Goal: Task Accomplishment & Management: Use online tool/utility

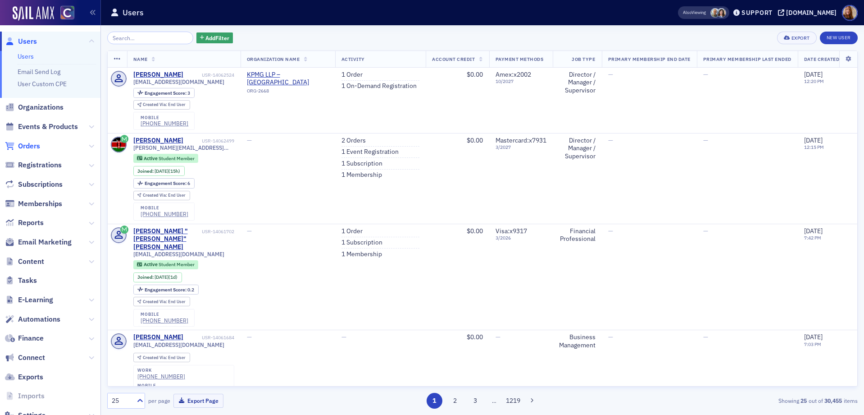
click at [27, 142] on span "Orders" at bounding box center [29, 146] width 22 height 10
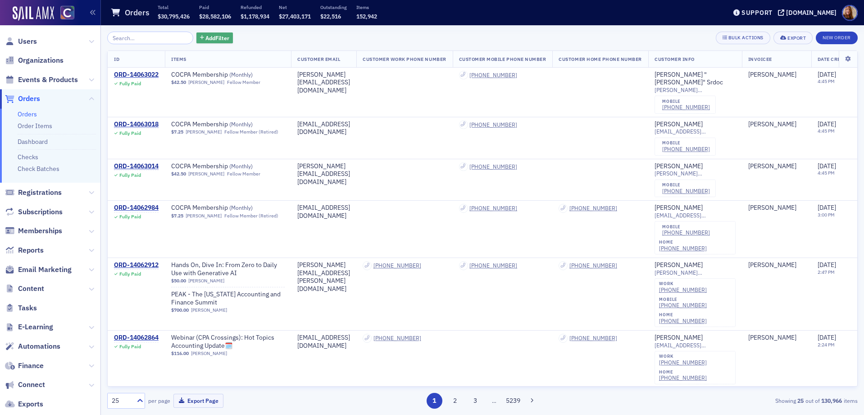
click at [210, 40] on span "Add Filter" at bounding box center [218, 38] width 24 height 8
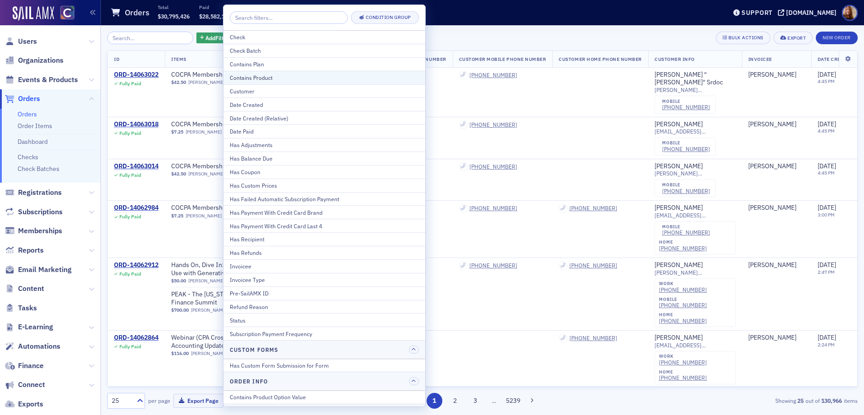
click at [276, 80] on div "Contains Product" at bounding box center [324, 77] width 189 height 8
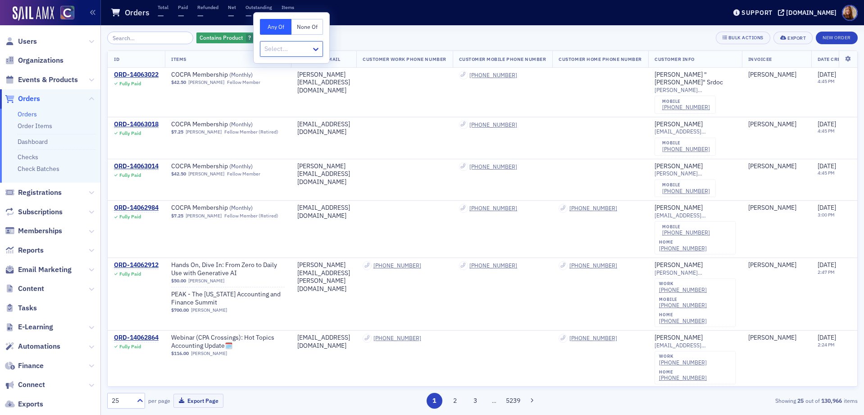
click at [284, 53] on div at bounding box center [287, 48] width 47 height 11
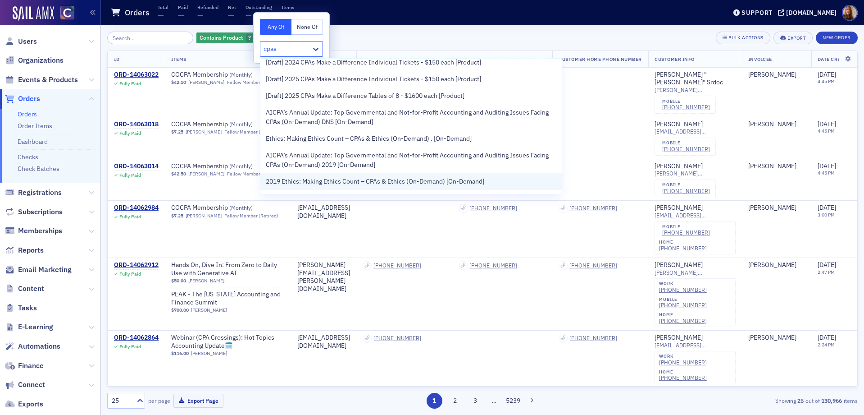
scroll to position [33, 0]
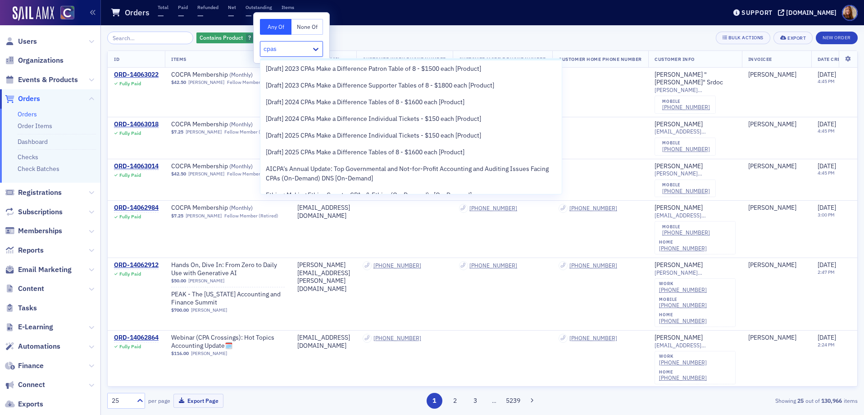
click at [264, 47] on input "cpas" at bounding box center [271, 48] width 14 height 9
type input "2025 cpas"
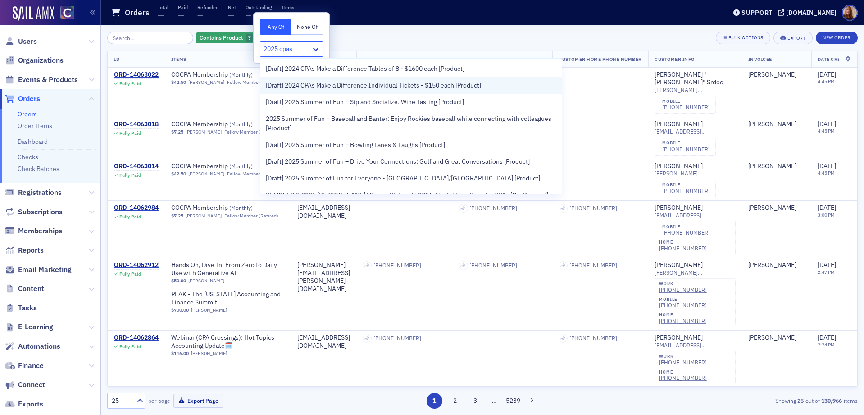
scroll to position [156, 0]
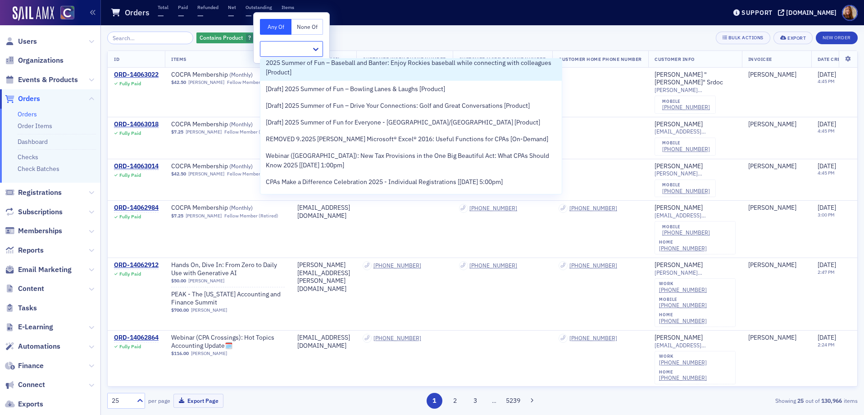
click at [301, 48] on div at bounding box center [287, 48] width 47 height 11
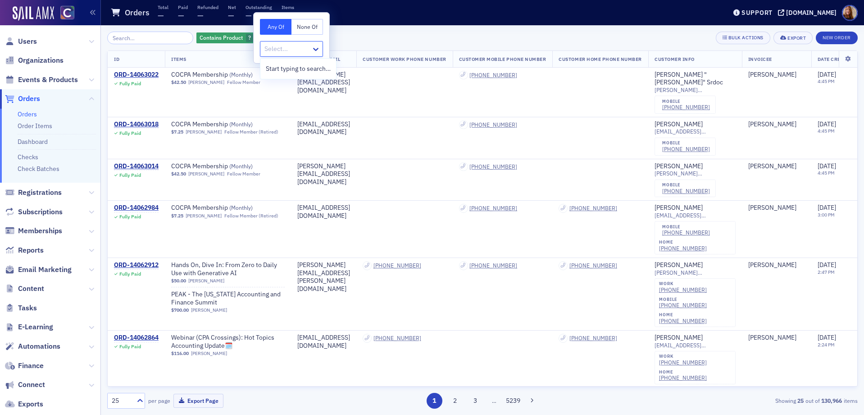
click at [291, 47] on div at bounding box center [287, 48] width 47 height 11
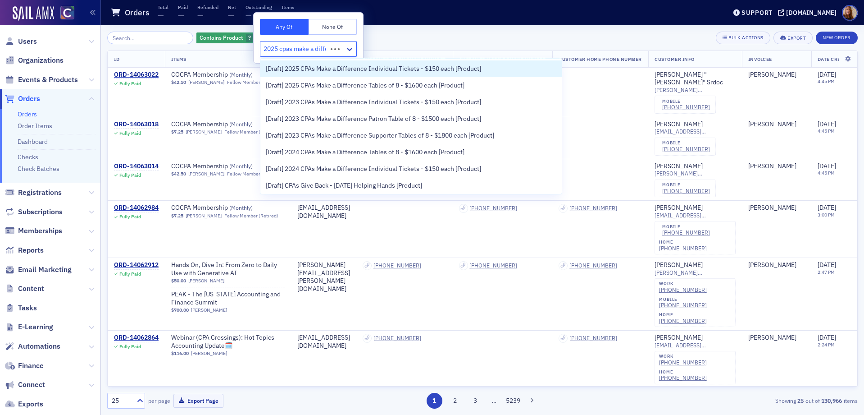
type input "2025 cpas make a differ"
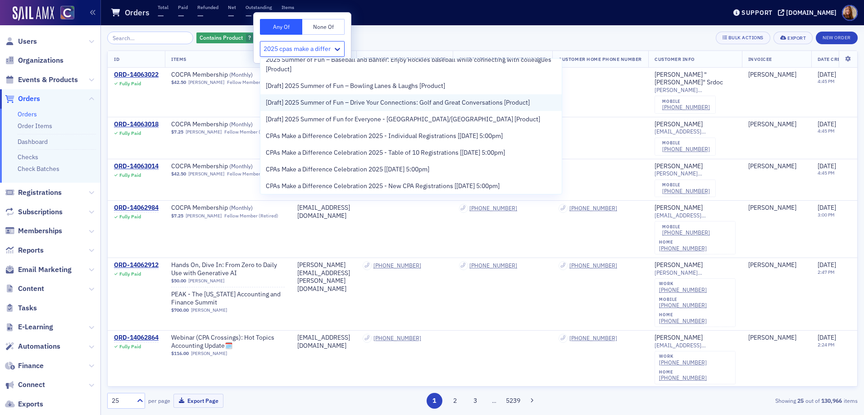
scroll to position [0, 0]
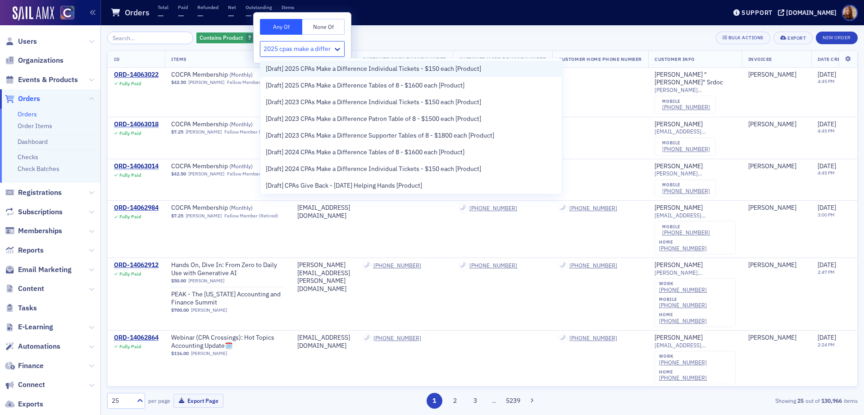
click at [369, 68] on span "[Draft] 2025 CPAs Make a Difference Individual Tickets - $150 each [Product]" at bounding box center [373, 68] width 215 height 9
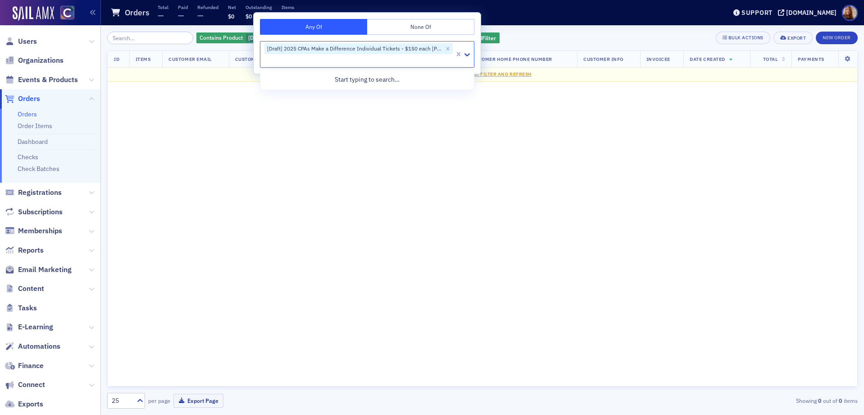
click at [538, 34] on div "Contains Product [Draft] 2025 CPAs Make a Difference Individual Tickets - $150 …" at bounding box center [482, 38] width 751 height 13
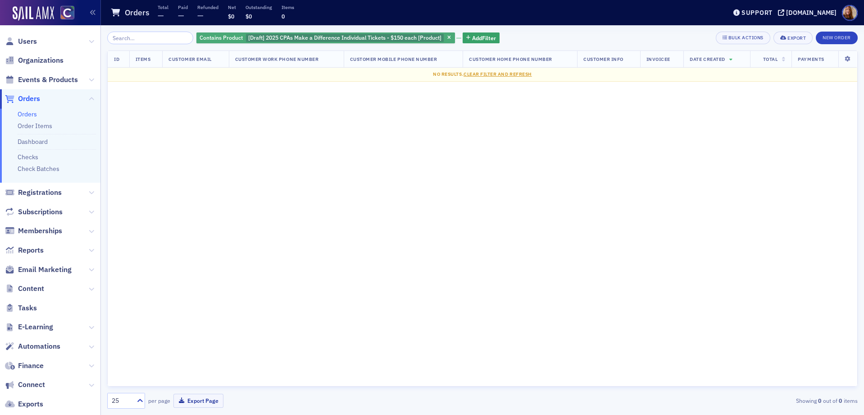
click at [305, 38] on span "[Draft] 2025 CPAs Make a Difference Individual Tickets - $150 each [Product]" at bounding box center [344, 37] width 193 height 7
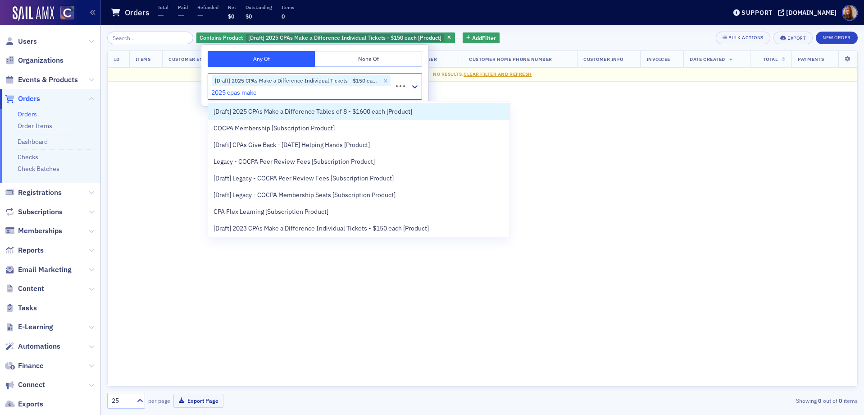
type input "2025 cpas make"
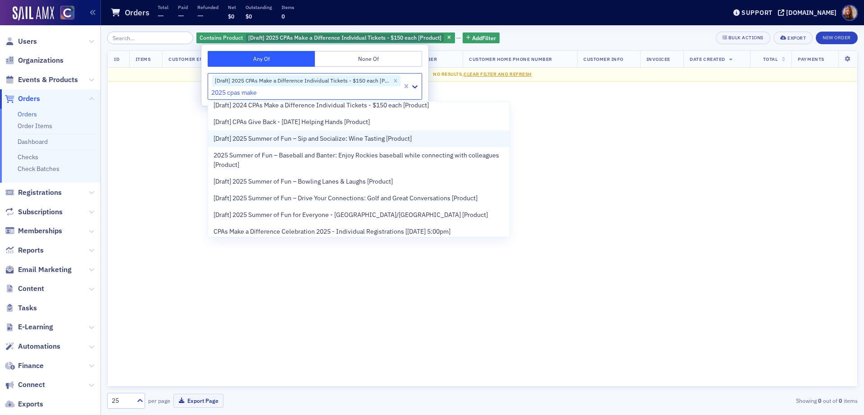
scroll to position [146, 0]
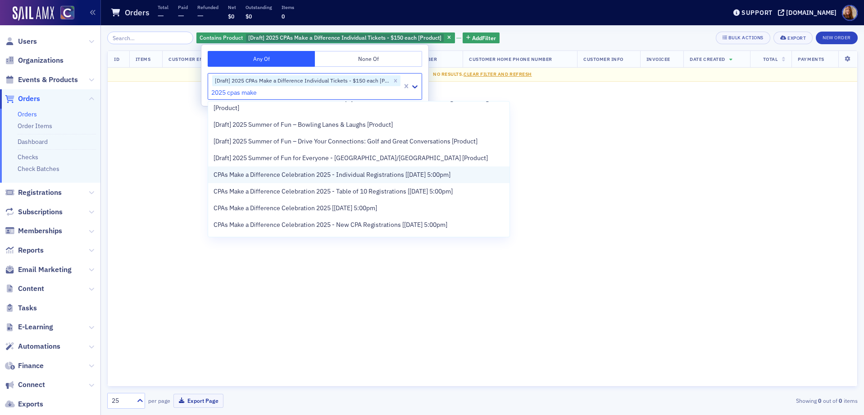
click at [316, 173] on span "CPAs Make a Difference Celebration 2025 - Individual Registrations [[DATE] 5:00…" at bounding box center [332, 174] width 237 height 9
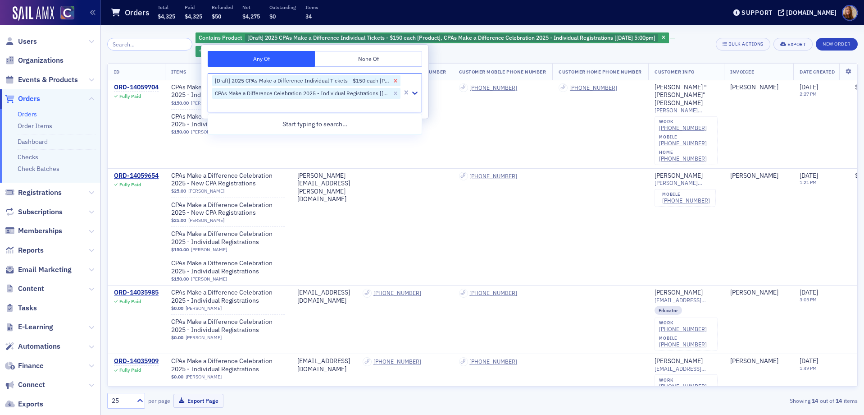
click at [393, 79] on icon "Remove [Draft] 2025 CPAs Make a Difference Individual Tickets - $150 each [Prod…" at bounding box center [396, 81] width 6 height 6
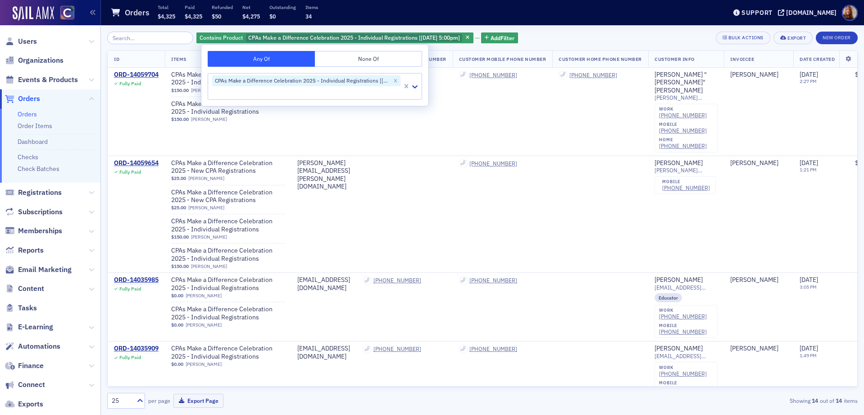
click at [581, 35] on div "Contains Product CPAs Make a Difference Celebration 2025 - Individual Registrat…" at bounding box center [482, 38] width 751 height 13
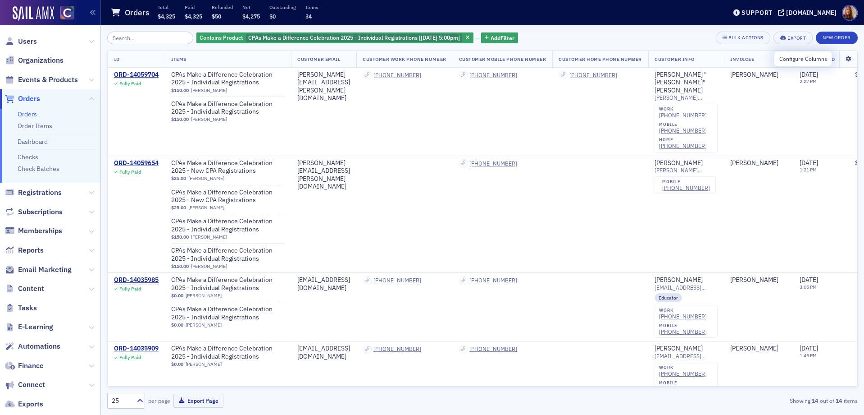
click at [839, 56] on icon at bounding box center [848, 58] width 18 height 5
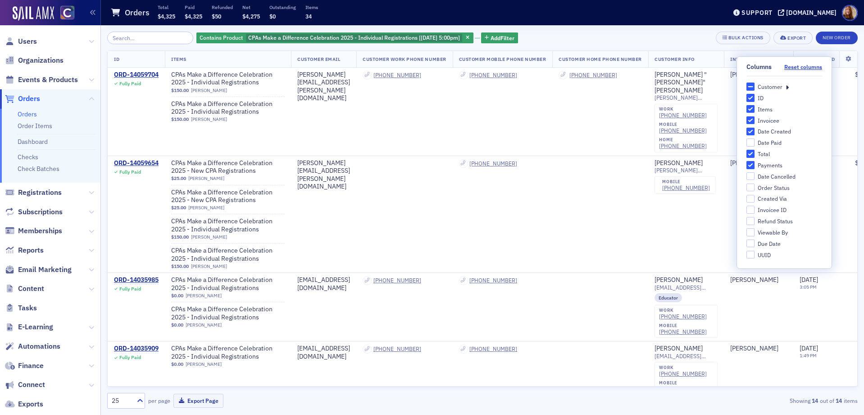
click at [786, 86] on icon at bounding box center [787, 86] width 3 height 8
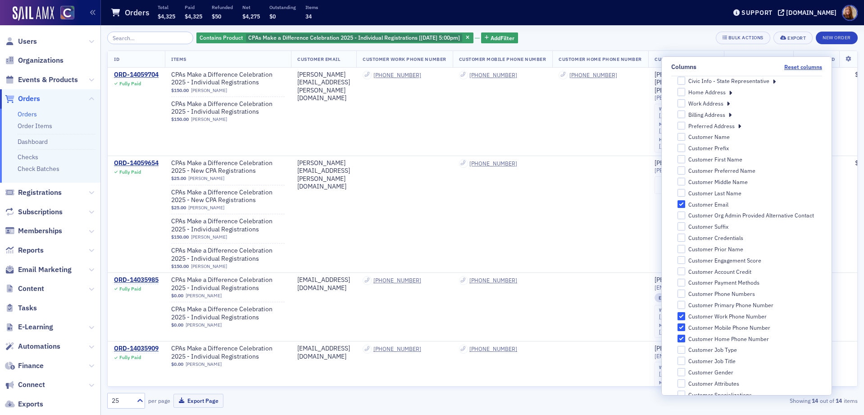
scroll to position [158, 0]
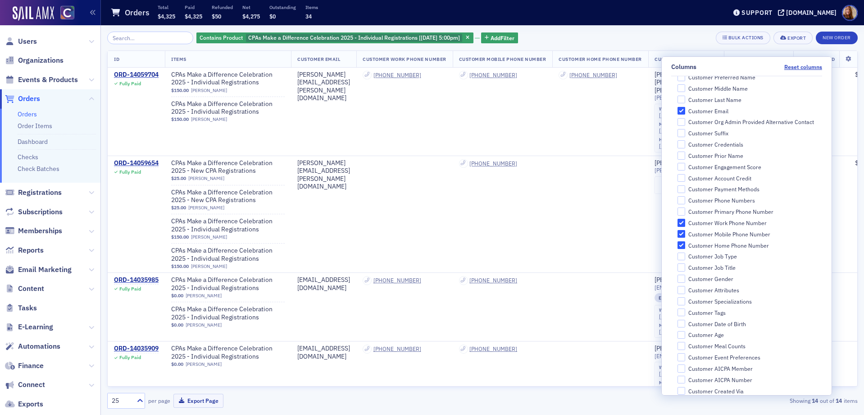
click at [681, 219] on label "Customer Work Phone Number" at bounding box center [750, 223] width 145 height 8
click at [681, 219] on input "Customer Work Phone Number" at bounding box center [682, 223] width 8 height 8
checkbox input "false"
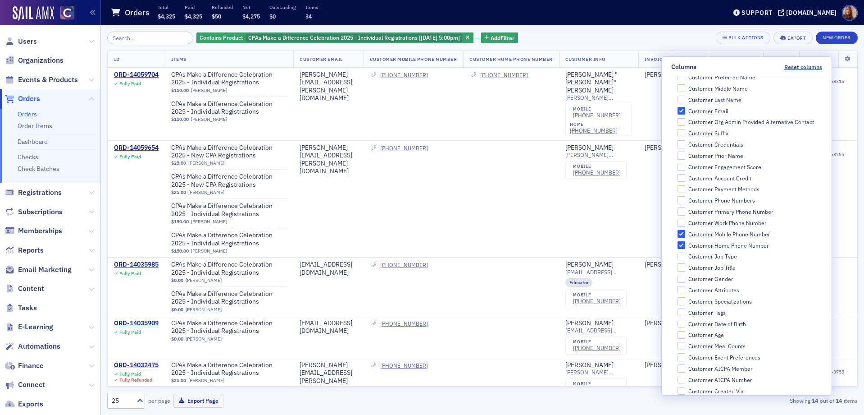
click at [684, 231] on input "Customer Mobile Phone Number" at bounding box center [682, 234] width 8 height 8
checkbox input "false"
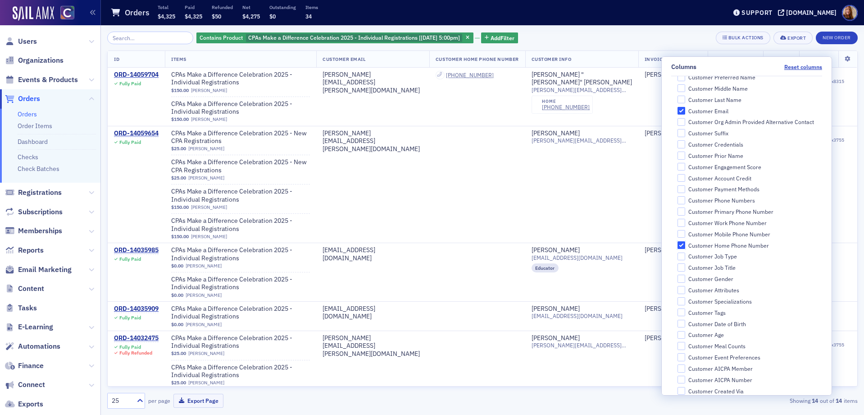
click at [684, 244] on input "Customer Home Phone Number" at bounding box center [682, 245] width 8 height 8
checkbox input "false"
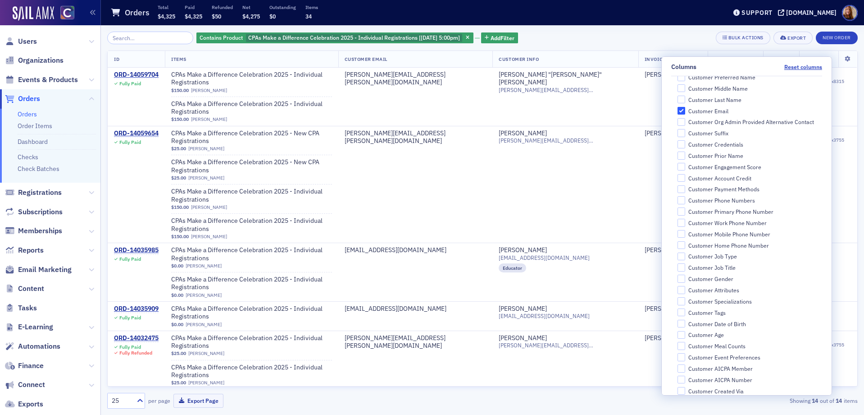
click at [687, 39] on div "Contains Product CPAs Make a Difference Celebration 2025 - Individual Registrat…" at bounding box center [482, 38] width 751 height 13
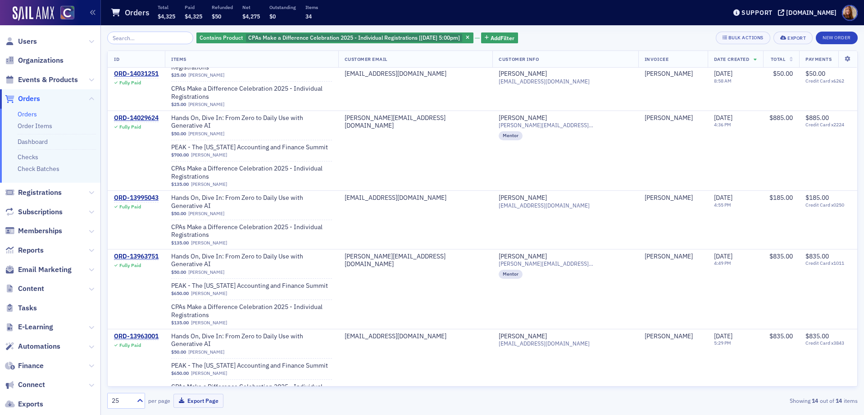
scroll to position [408, 0]
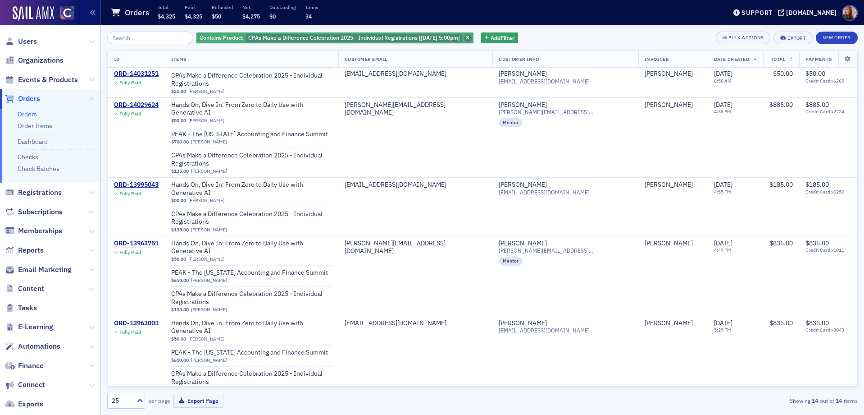
click at [469, 37] on span "button" at bounding box center [468, 38] width 8 height 8
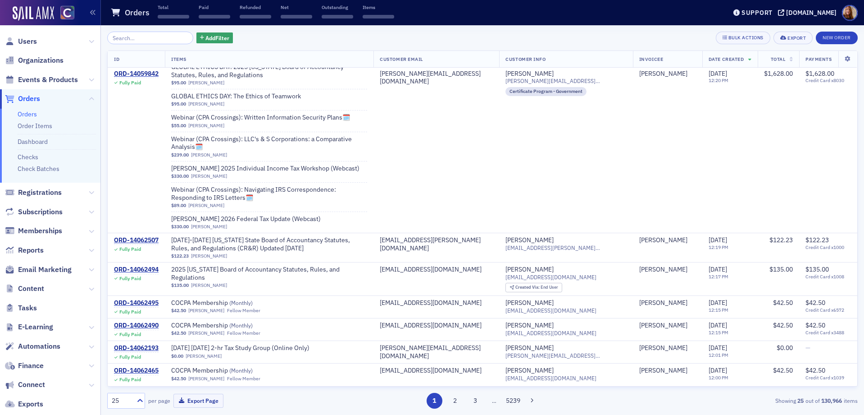
scroll to position [528, 0]
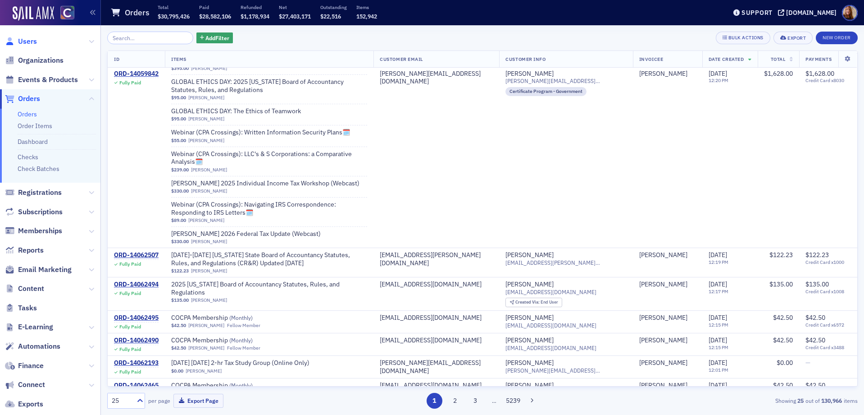
click at [23, 44] on span "Users" at bounding box center [27, 42] width 19 height 10
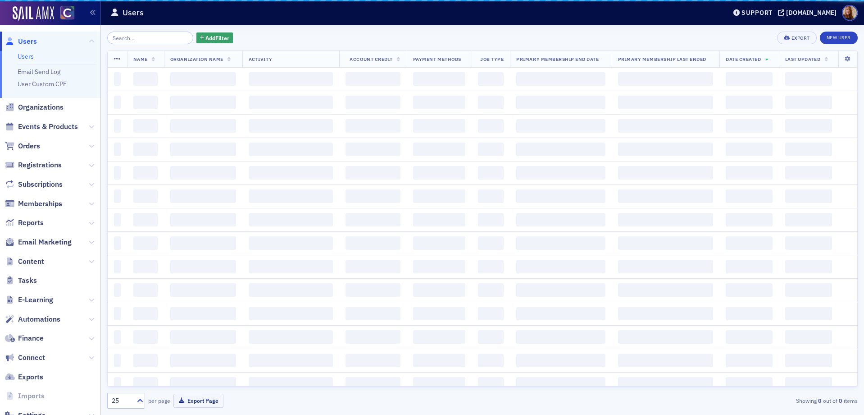
click at [23, 44] on span "Users" at bounding box center [27, 42] width 19 height 10
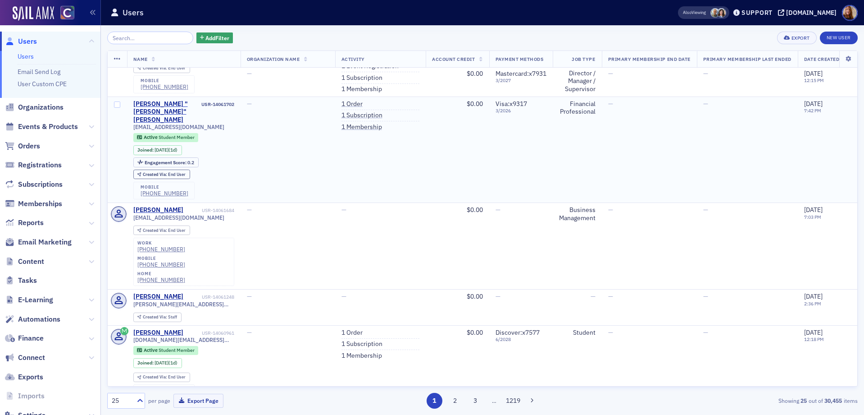
scroll to position [151, 0]
